Goal: Communication & Community: Participate in discussion

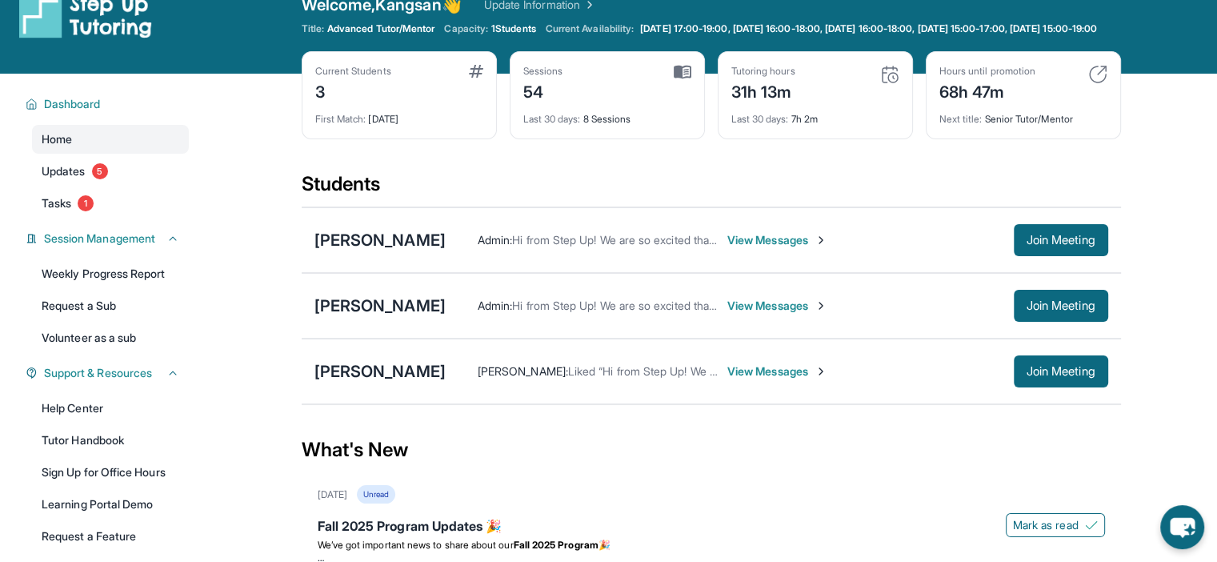
scroll to position [27, 0]
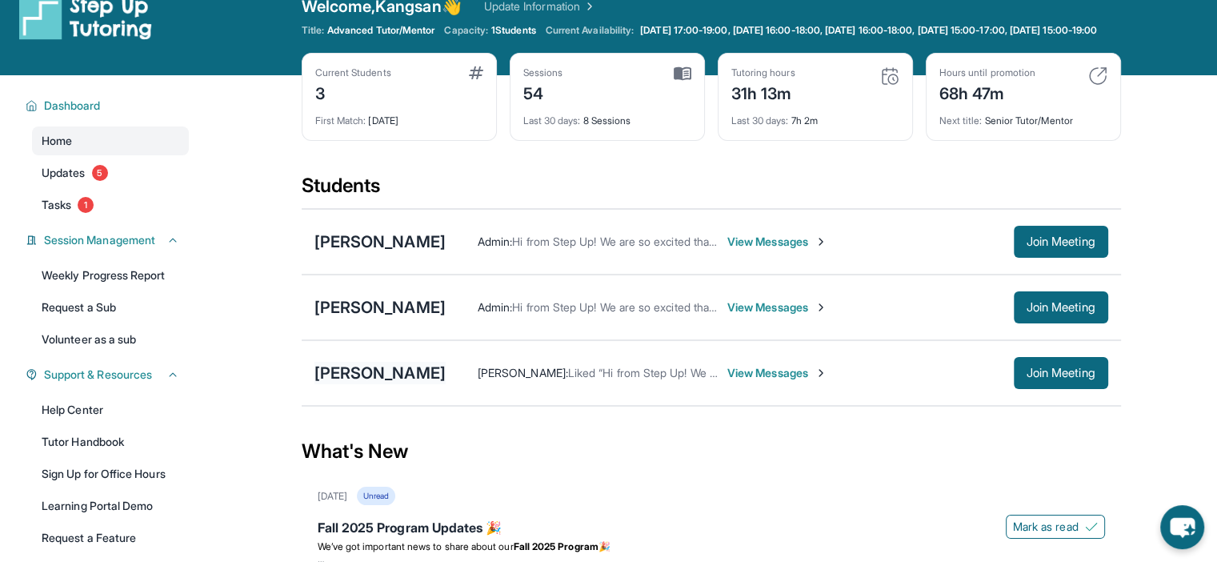
click at [369, 379] on div "[PERSON_NAME]" at bounding box center [380, 373] width 131 height 22
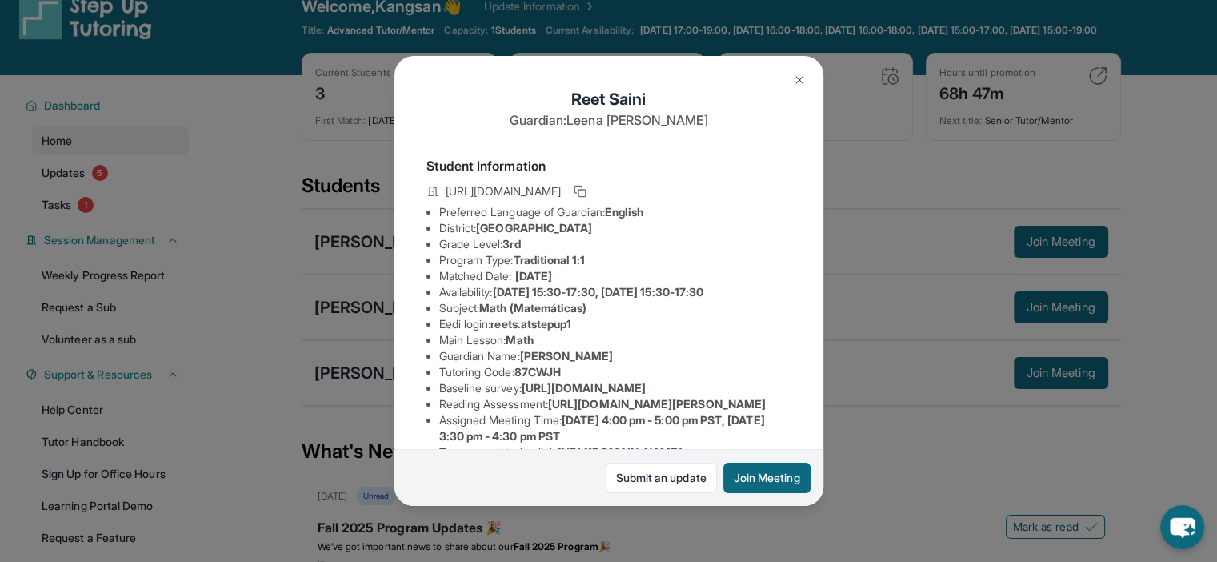
click at [90, 331] on div "[PERSON_NAME] Guardian: [PERSON_NAME] Student Information [URL][DOMAIN_NAME] Pr…" at bounding box center [608, 281] width 1217 height 562
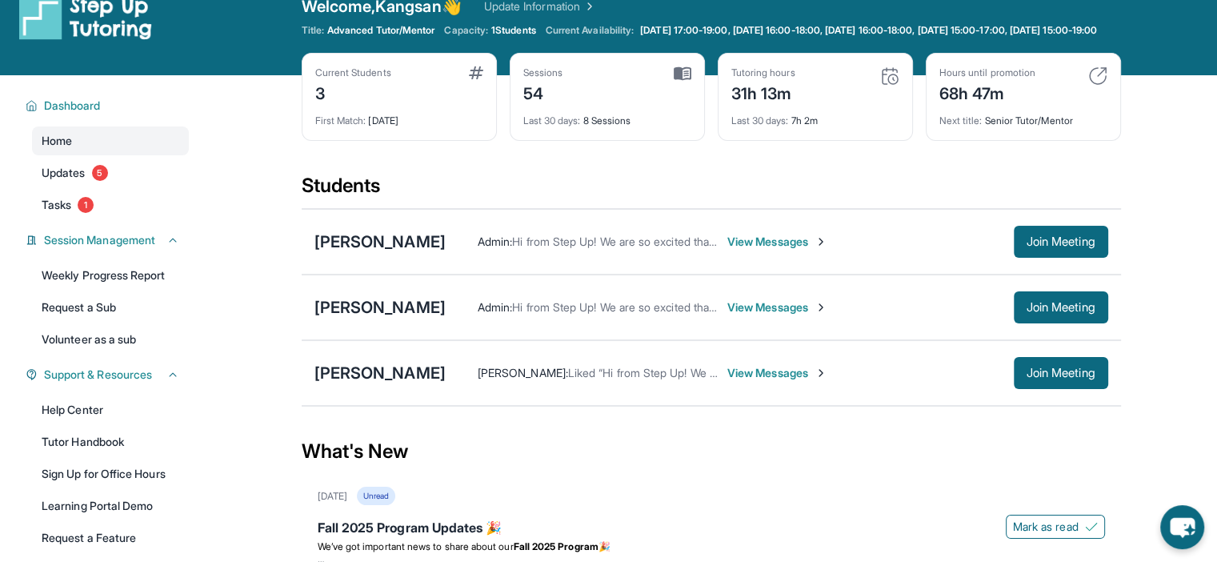
click at [728, 381] on span "View Messages" at bounding box center [778, 373] width 100 height 16
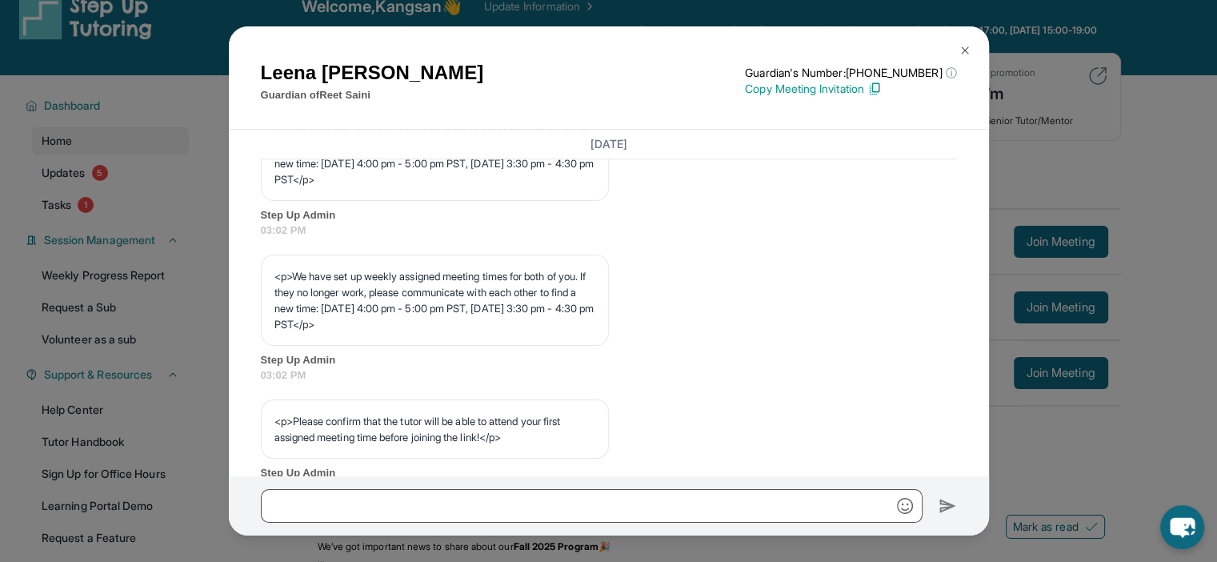
scroll to position [787, 0]
click at [964, 42] on button at bounding box center [965, 50] width 32 height 32
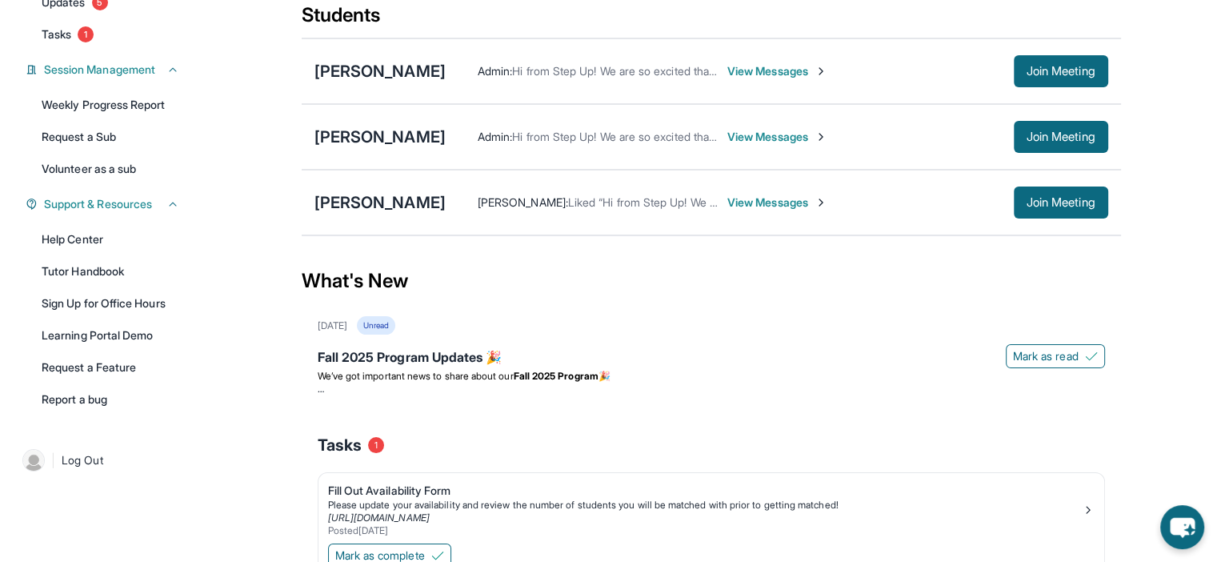
scroll to position [166, 0]
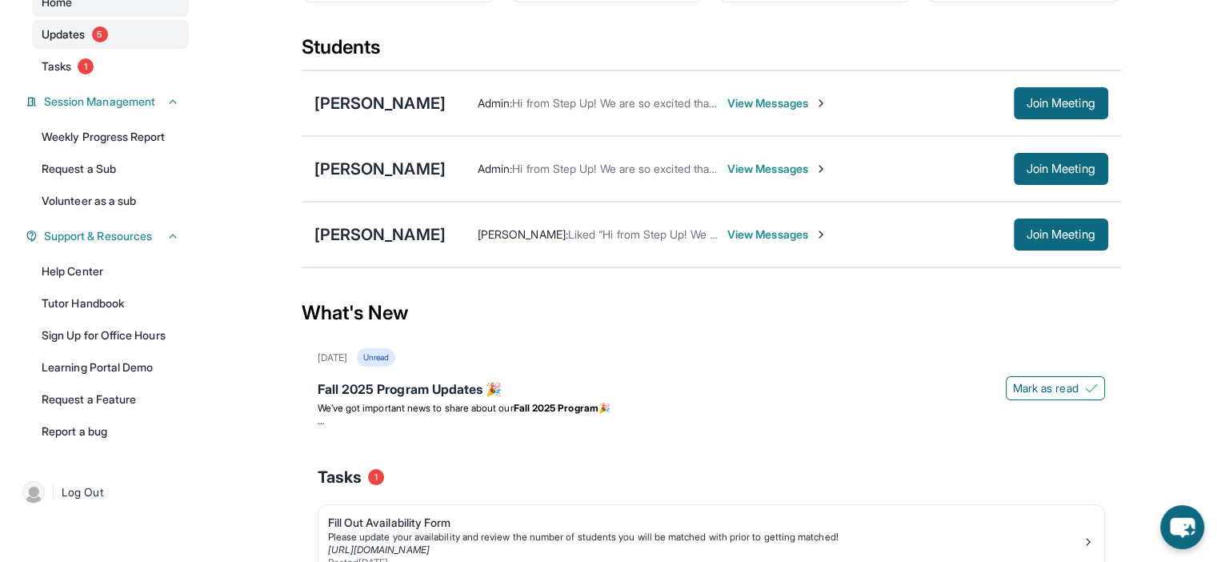
click at [89, 48] on link "Updates 5" at bounding box center [110, 34] width 157 height 29
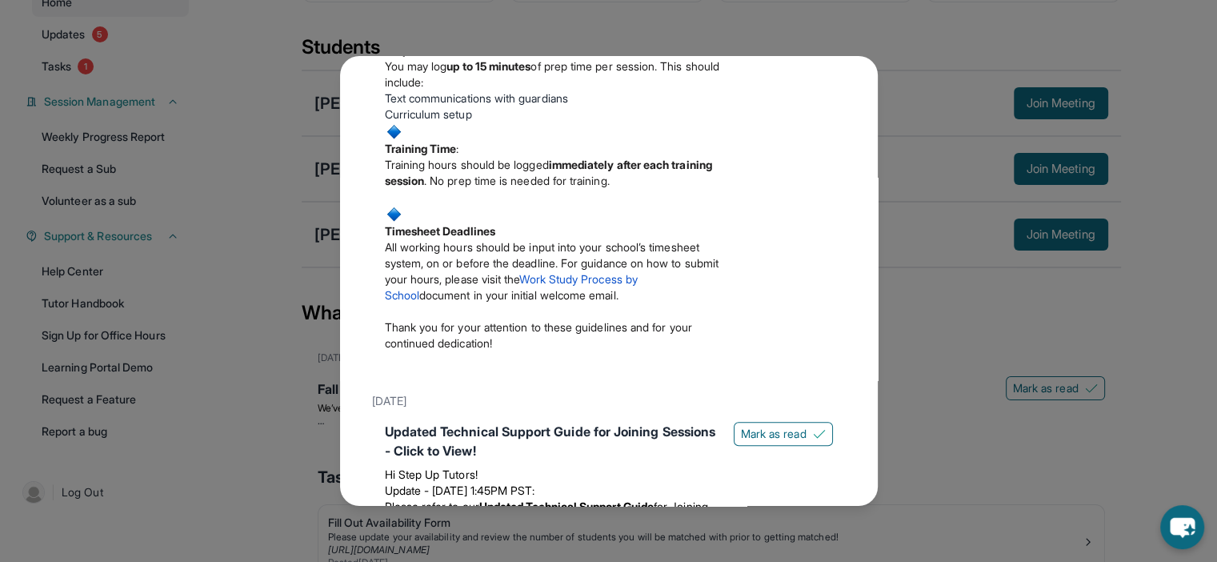
scroll to position [896, 0]
click at [925, 460] on div "Updates [DATE] Fall 2025 Program Updates 🎉 We’ve got important news to share ab…" at bounding box center [608, 281] width 1217 height 562
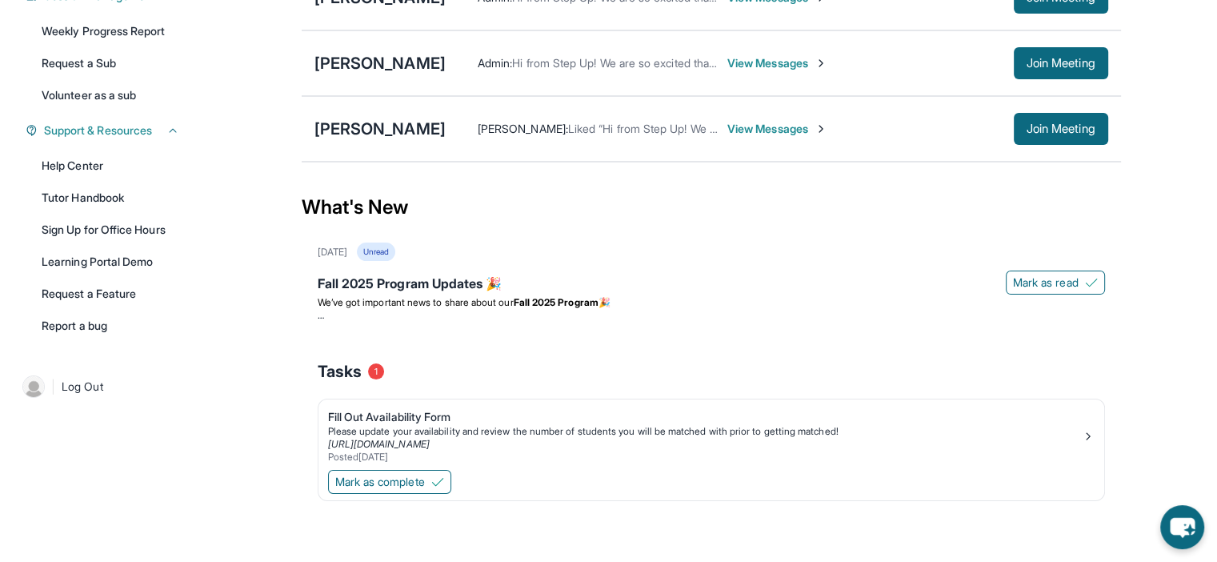
scroll to position [279, 0]
